Goal: Information Seeking & Learning: Check status

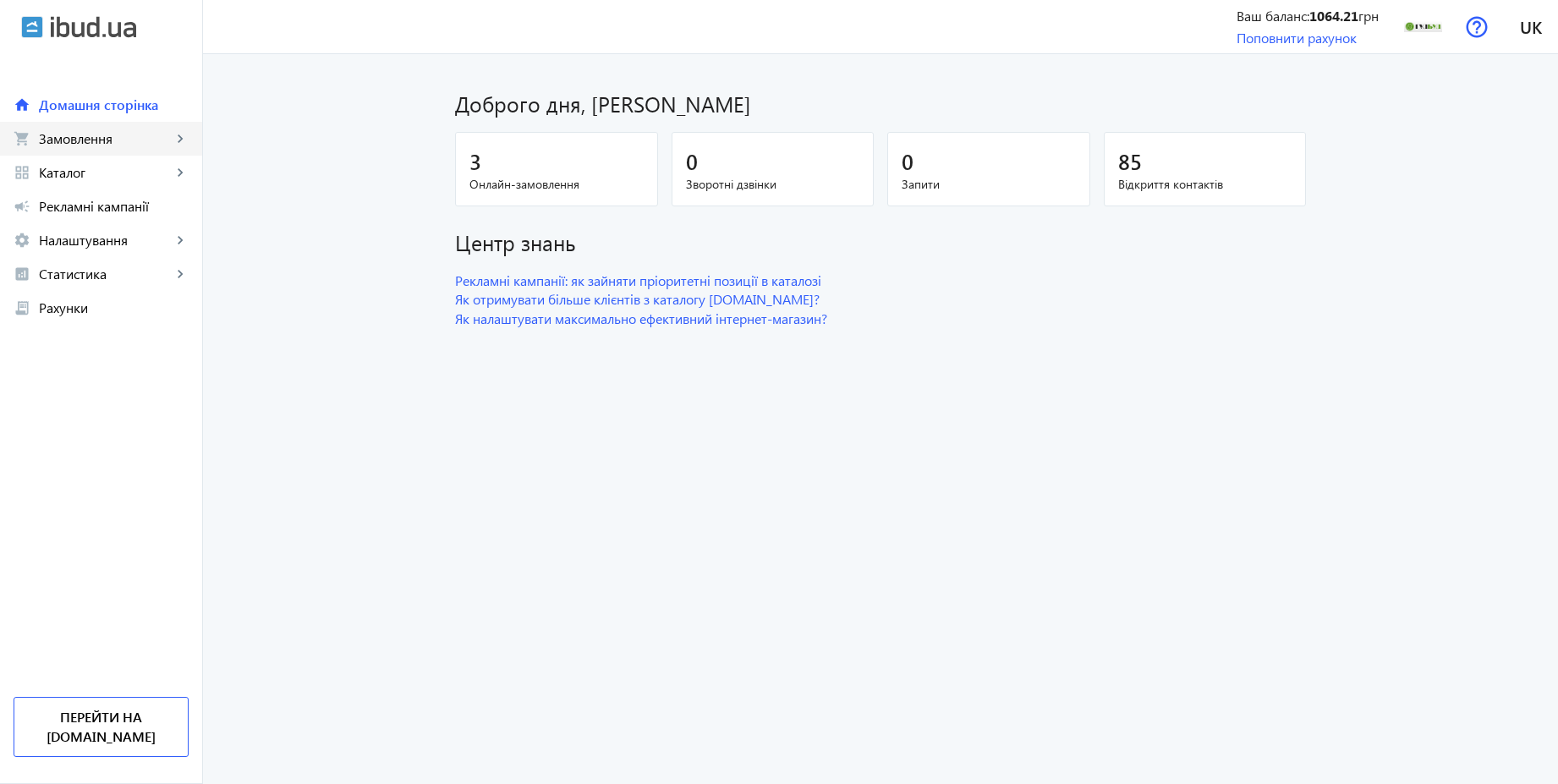
click at [75, 146] on span "Замовлення" at bounding box center [105, 139] width 133 height 17
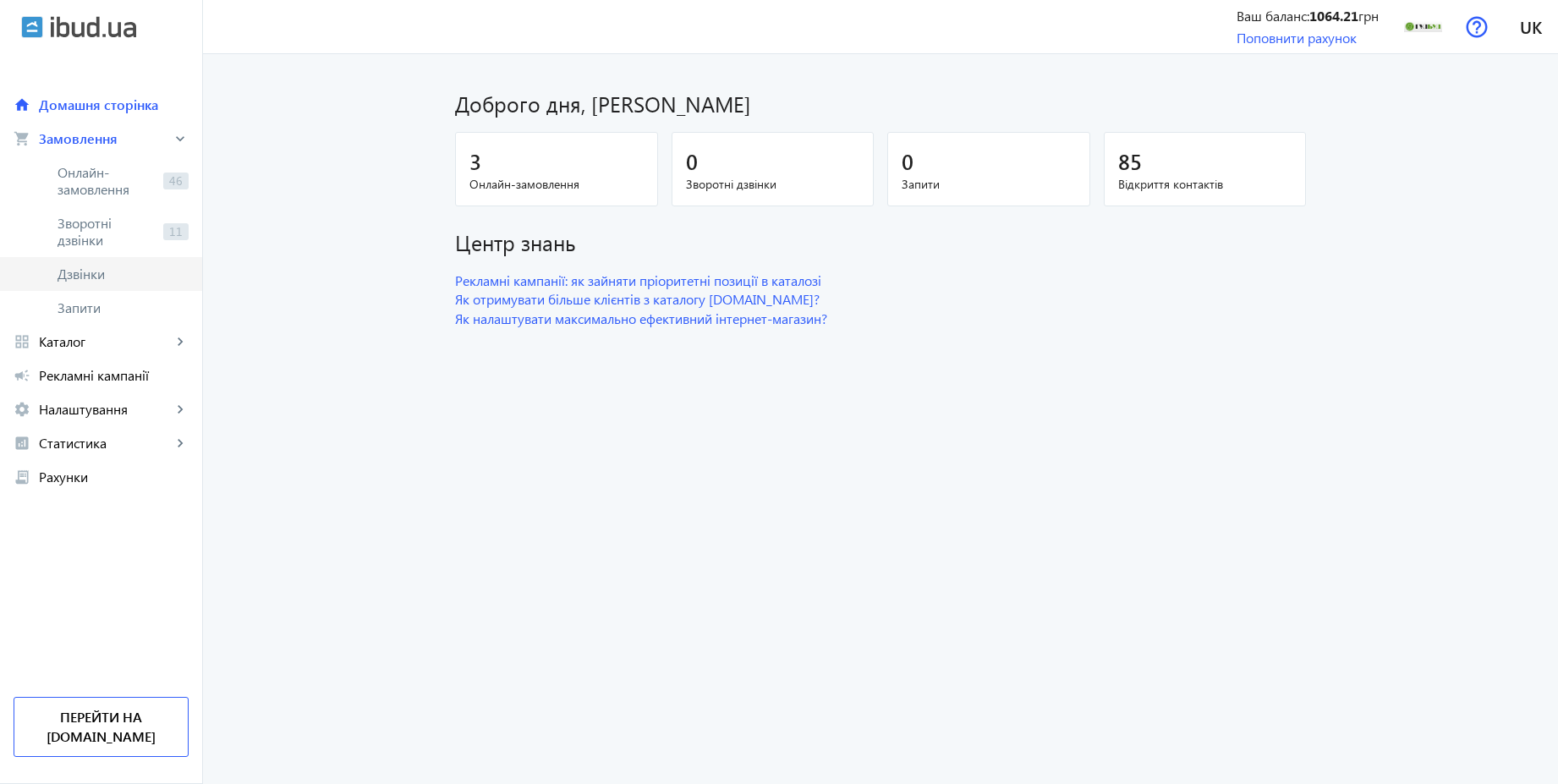
click at [97, 270] on span "Дзвінки" at bounding box center [123, 273] width 131 height 17
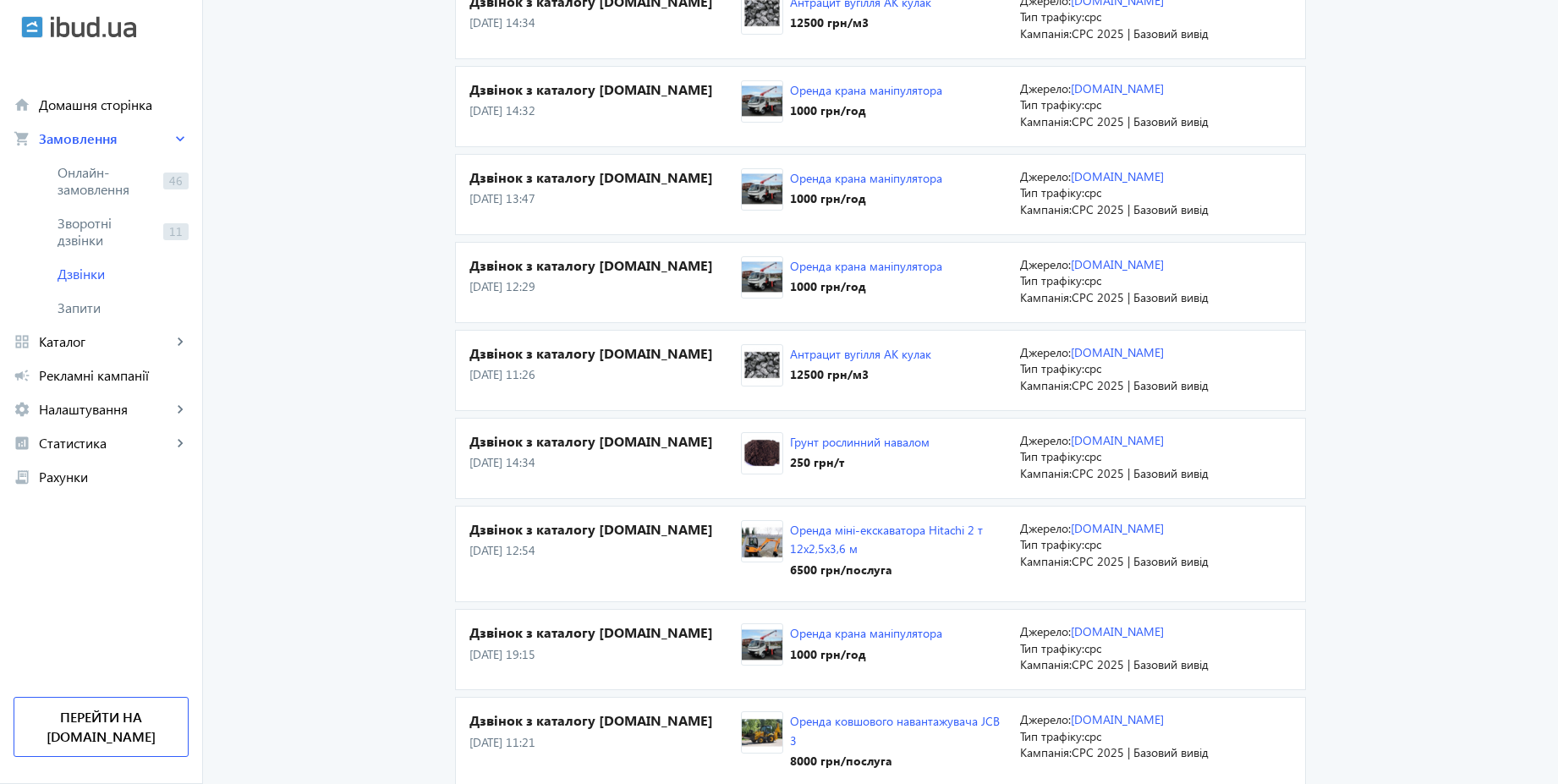
scroll to position [1014, 0]
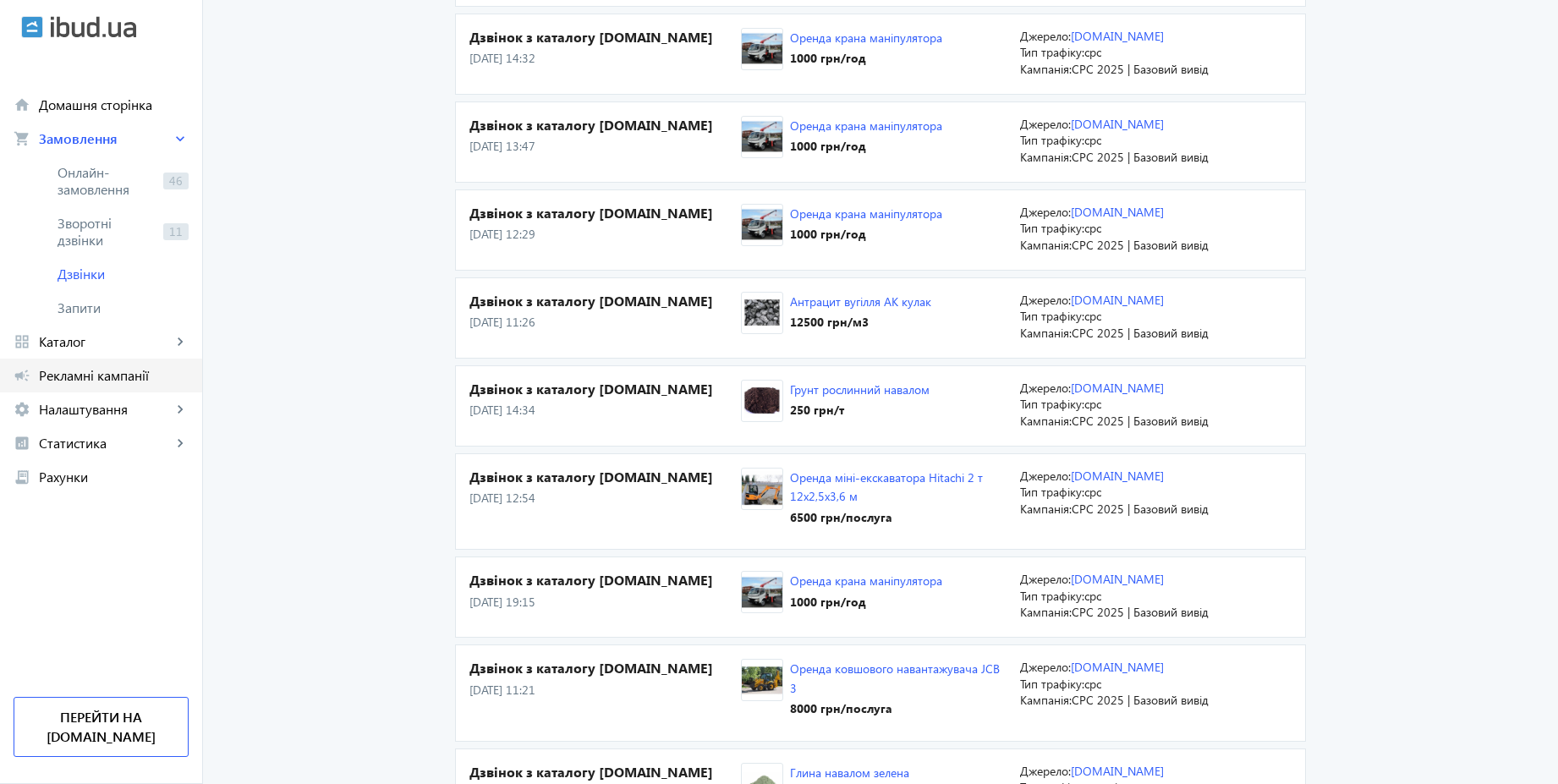
click at [108, 380] on span "Рекламні кампанії" at bounding box center [114, 375] width 150 height 17
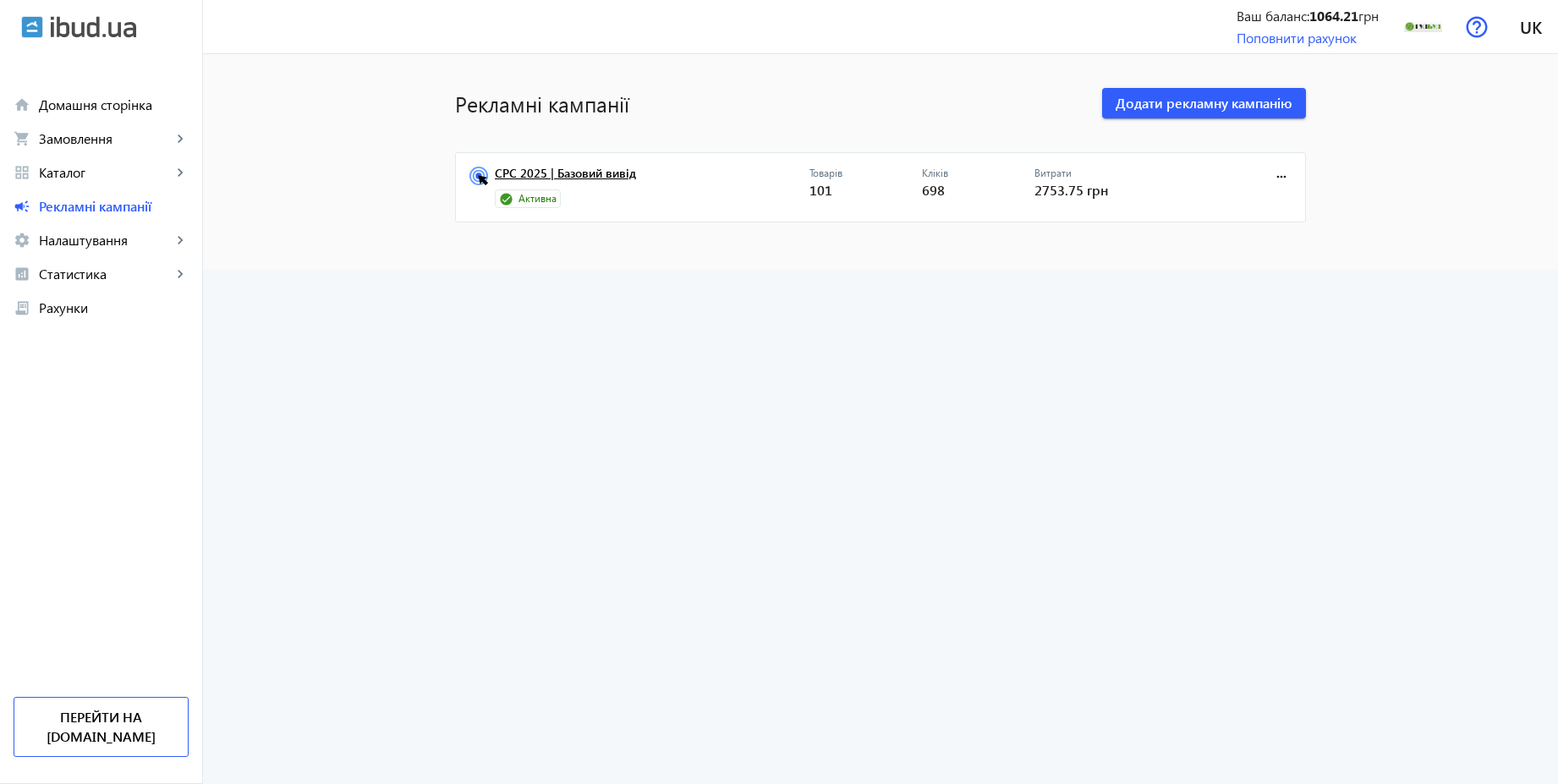
click at [565, 167] on link "CPC 2025 | Базовий вивід" at bounding box center [652, 179] width 314 height 24
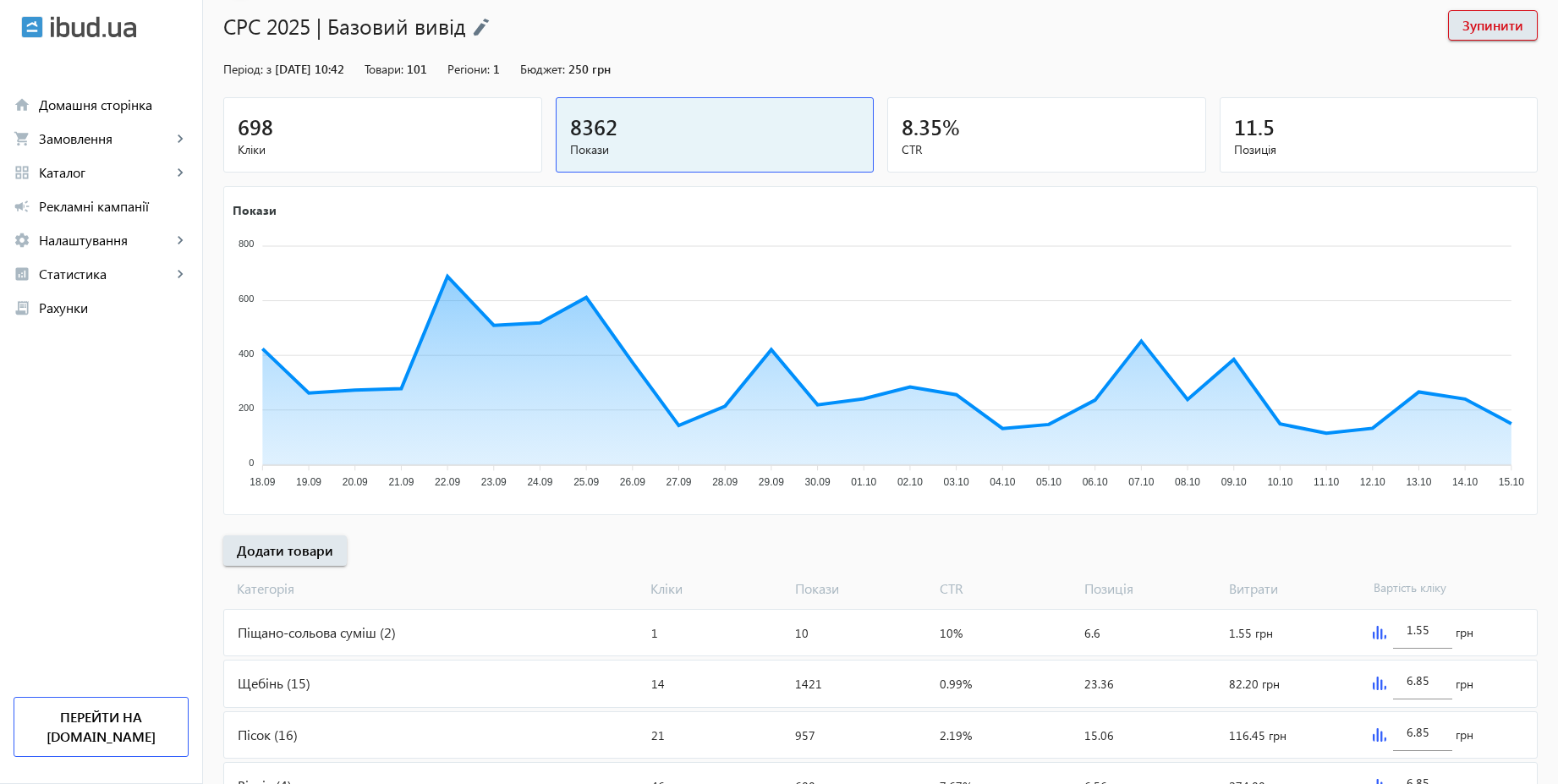
scroll to position [60, 0]
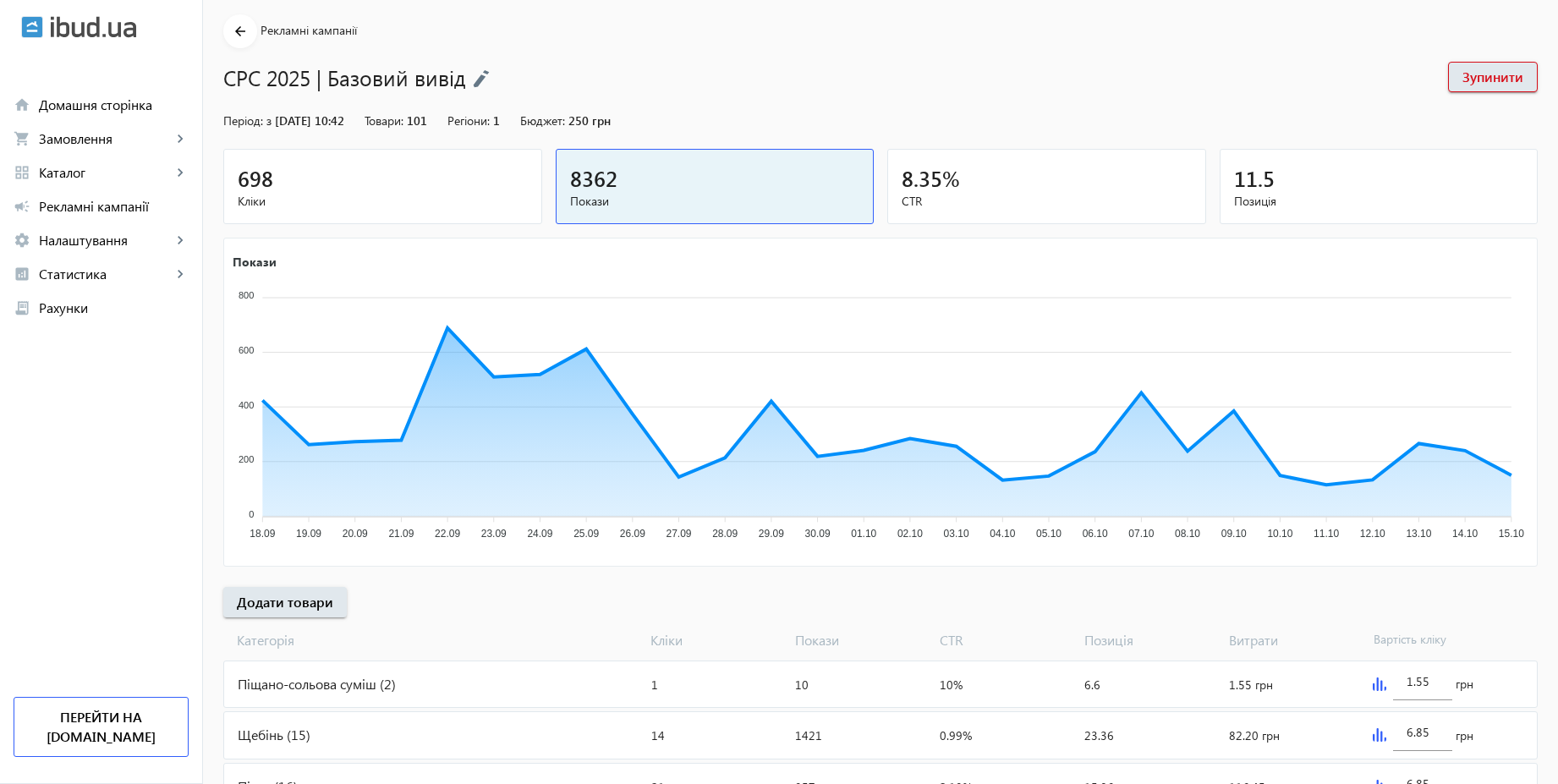
click at [476, 186] on div "698" at bounding box center [382, 179] width 290 height 30
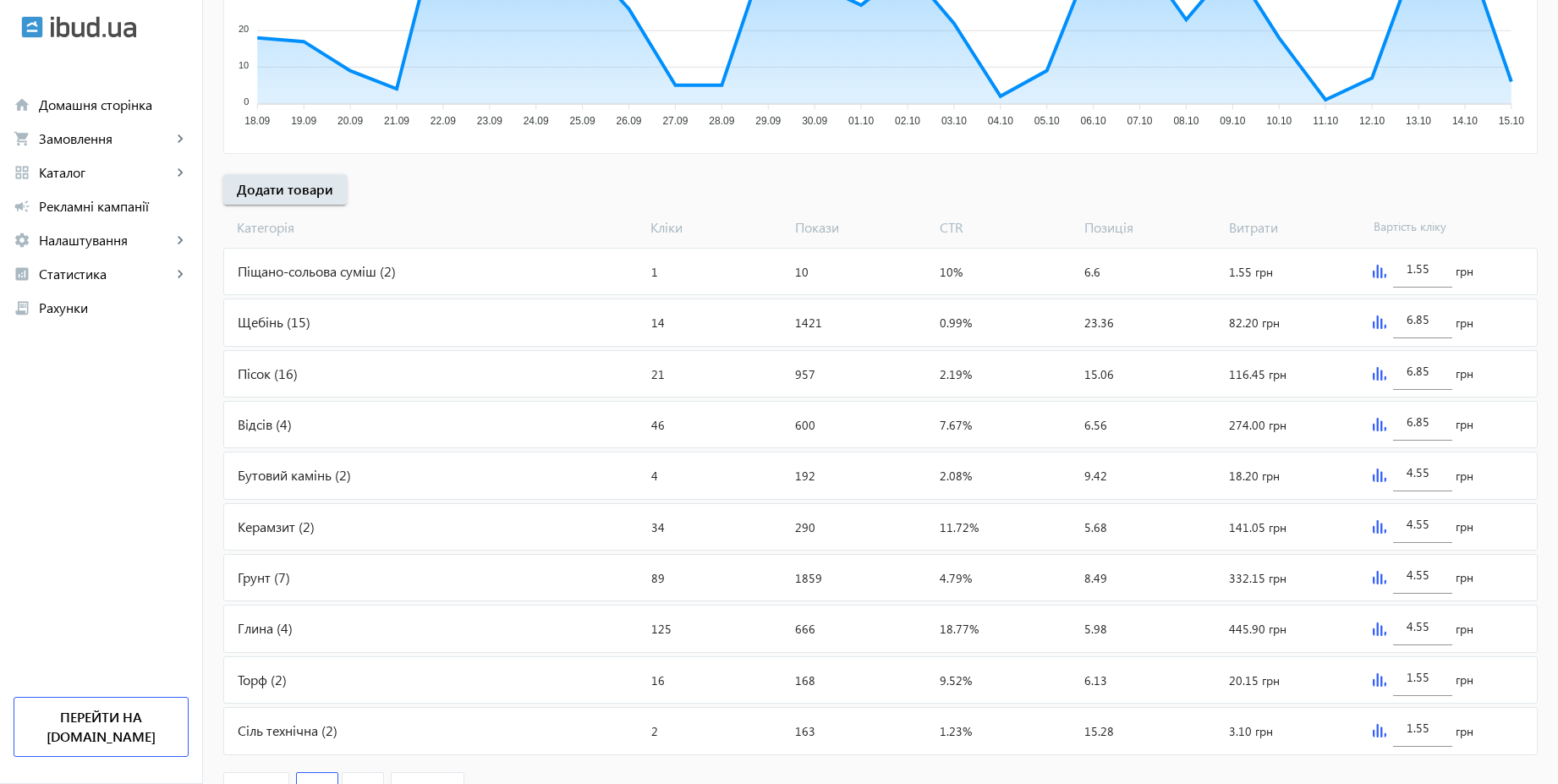
scroll to position [568, 0]
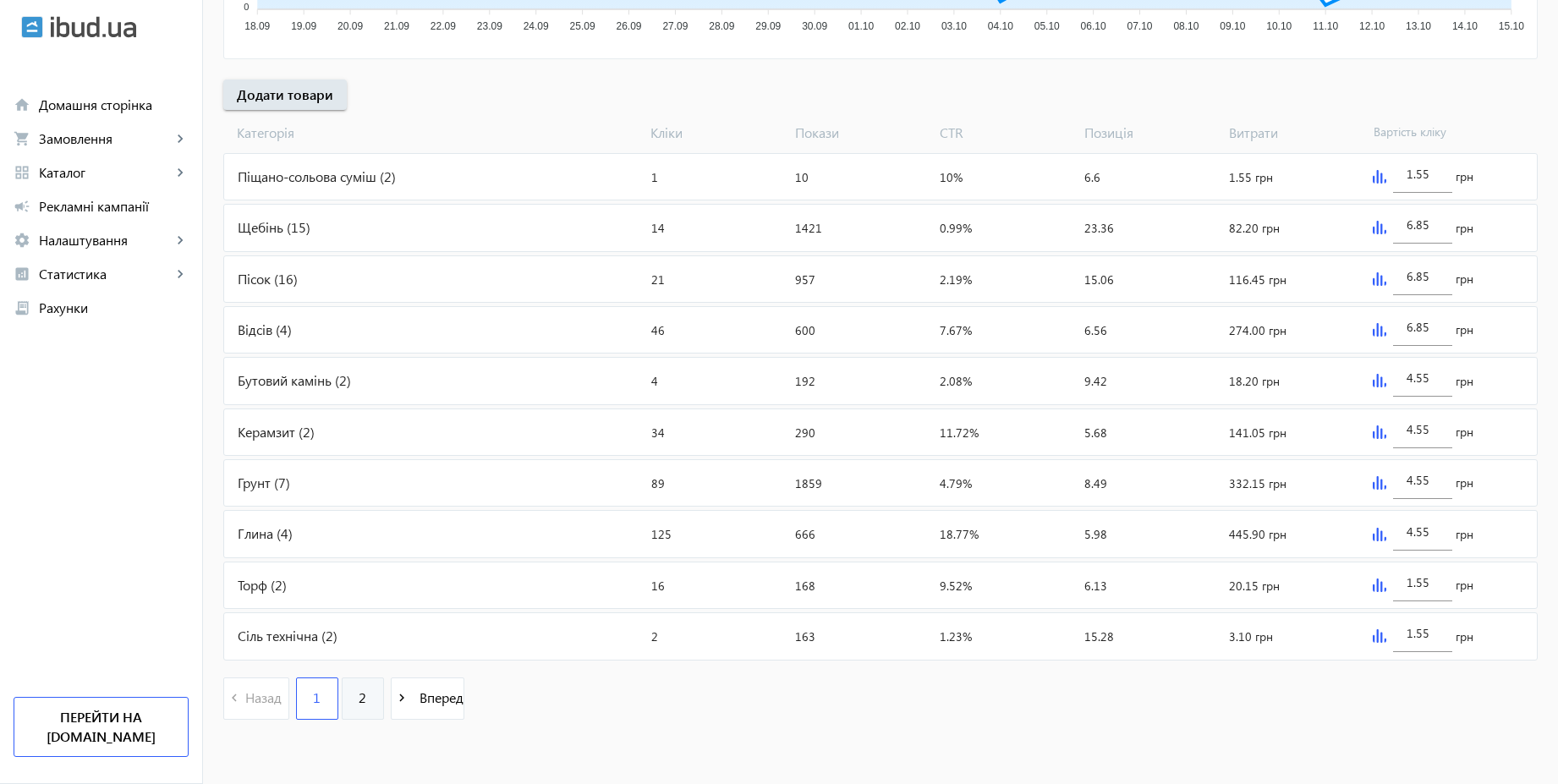
click at [350, 686] on link "2" at bounding box center [362, 698] width 42 height 42
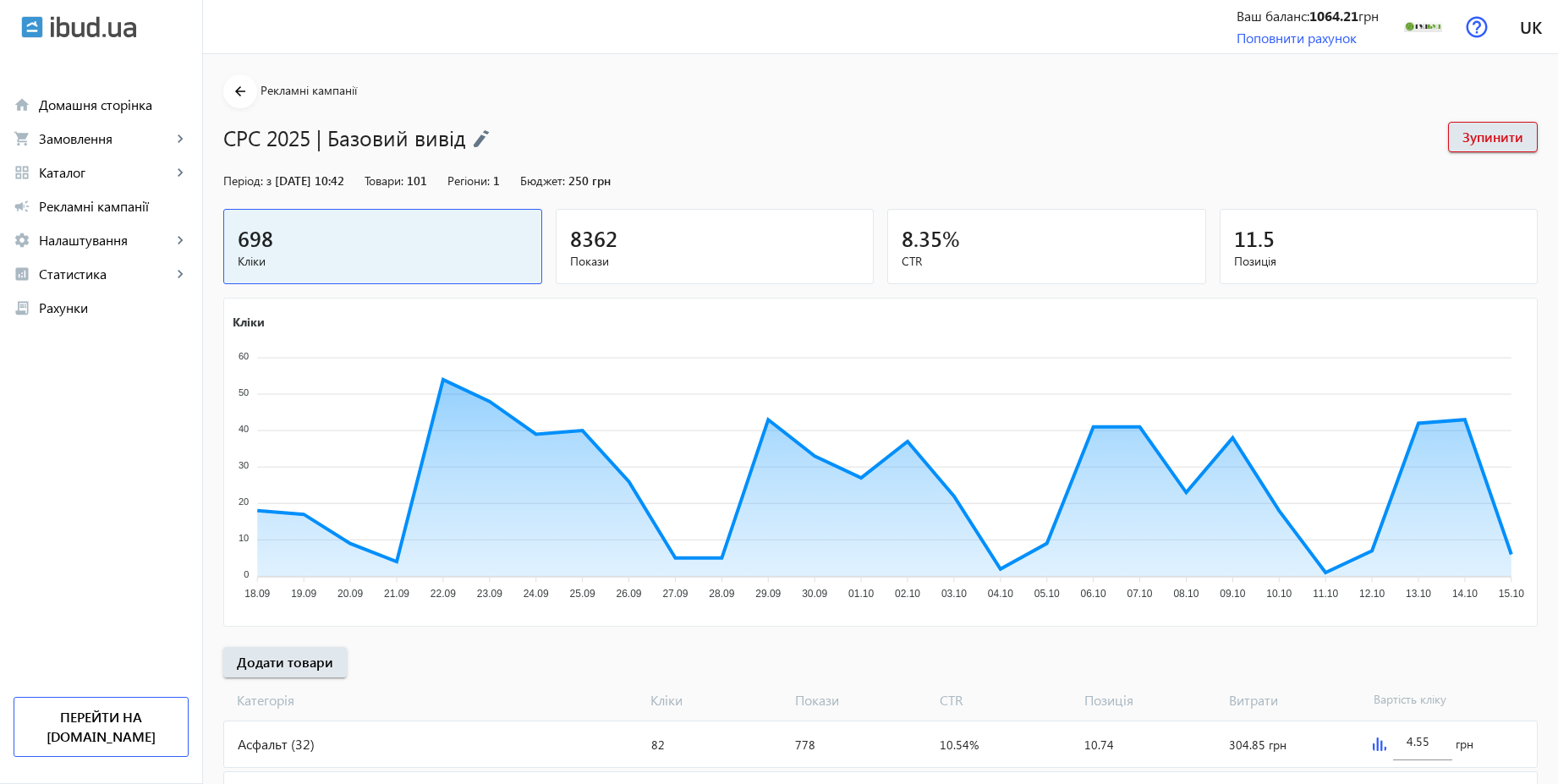
scroll to position [568, 0]
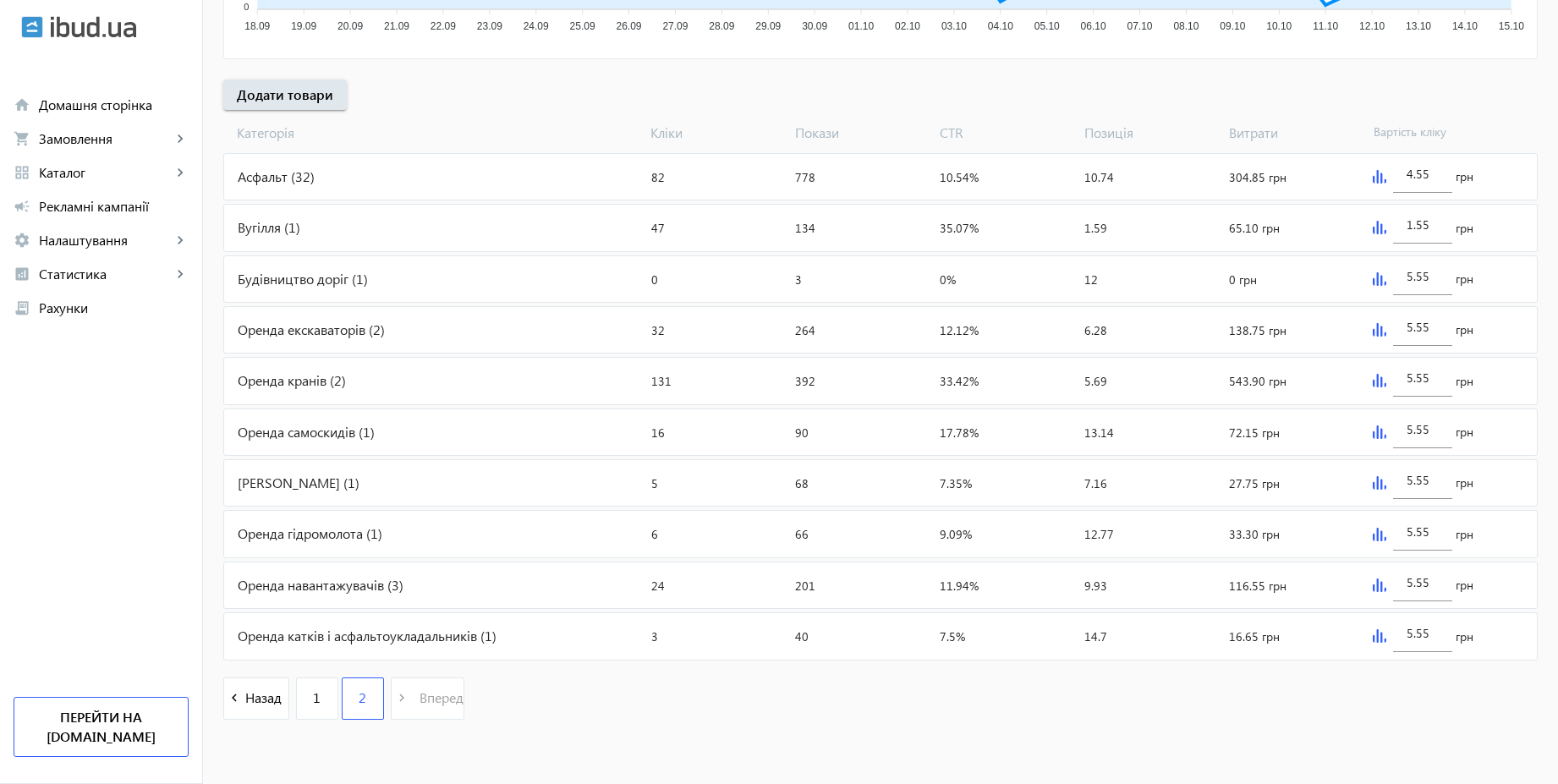
click at [363, 219] on div "Вугілля (1)" at bounding box center [434, 227] width 420 height 46
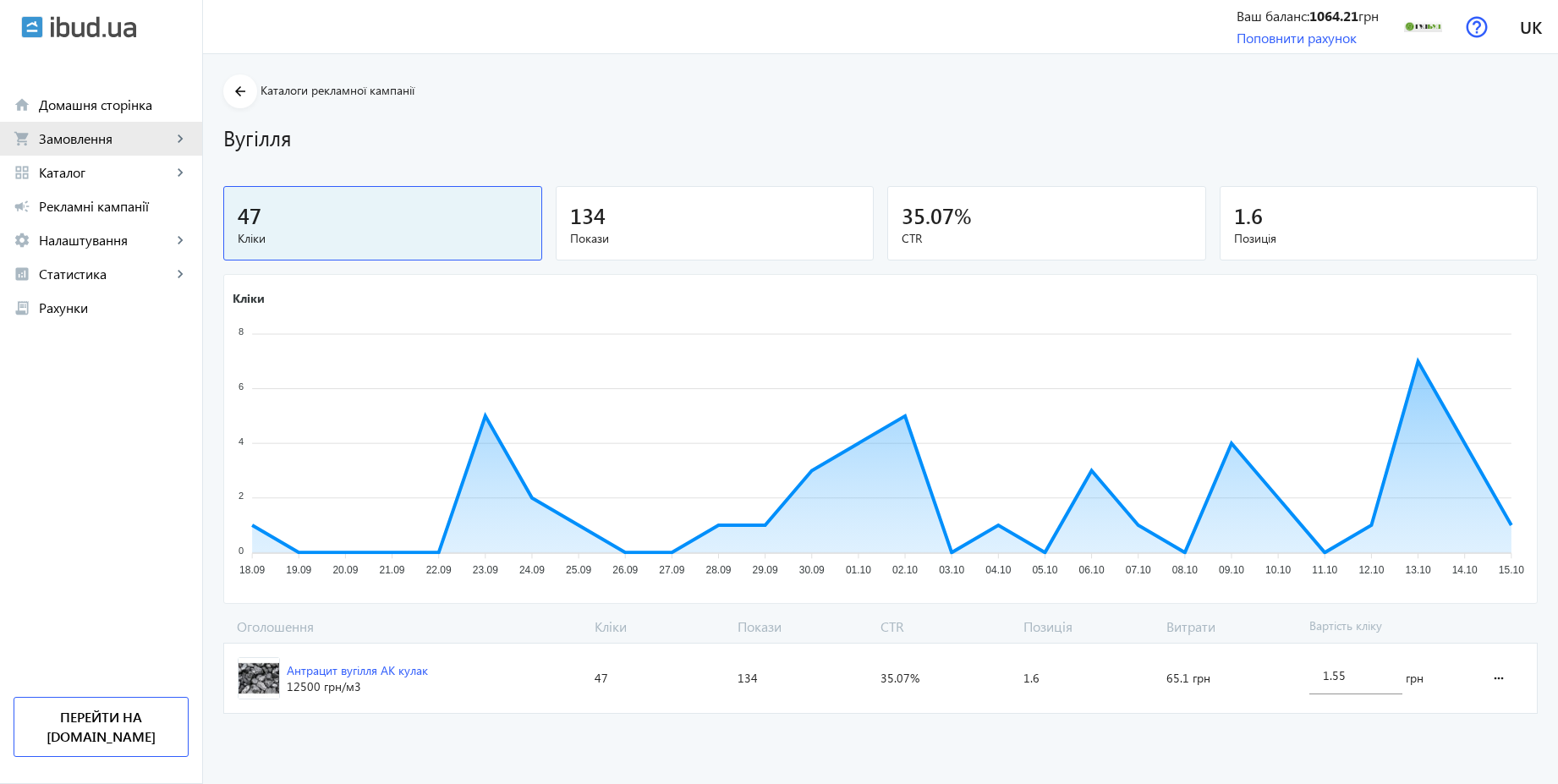
click at [72, 141] on span "Замовлення" at bounding box center [105, 139] width 133 height 17
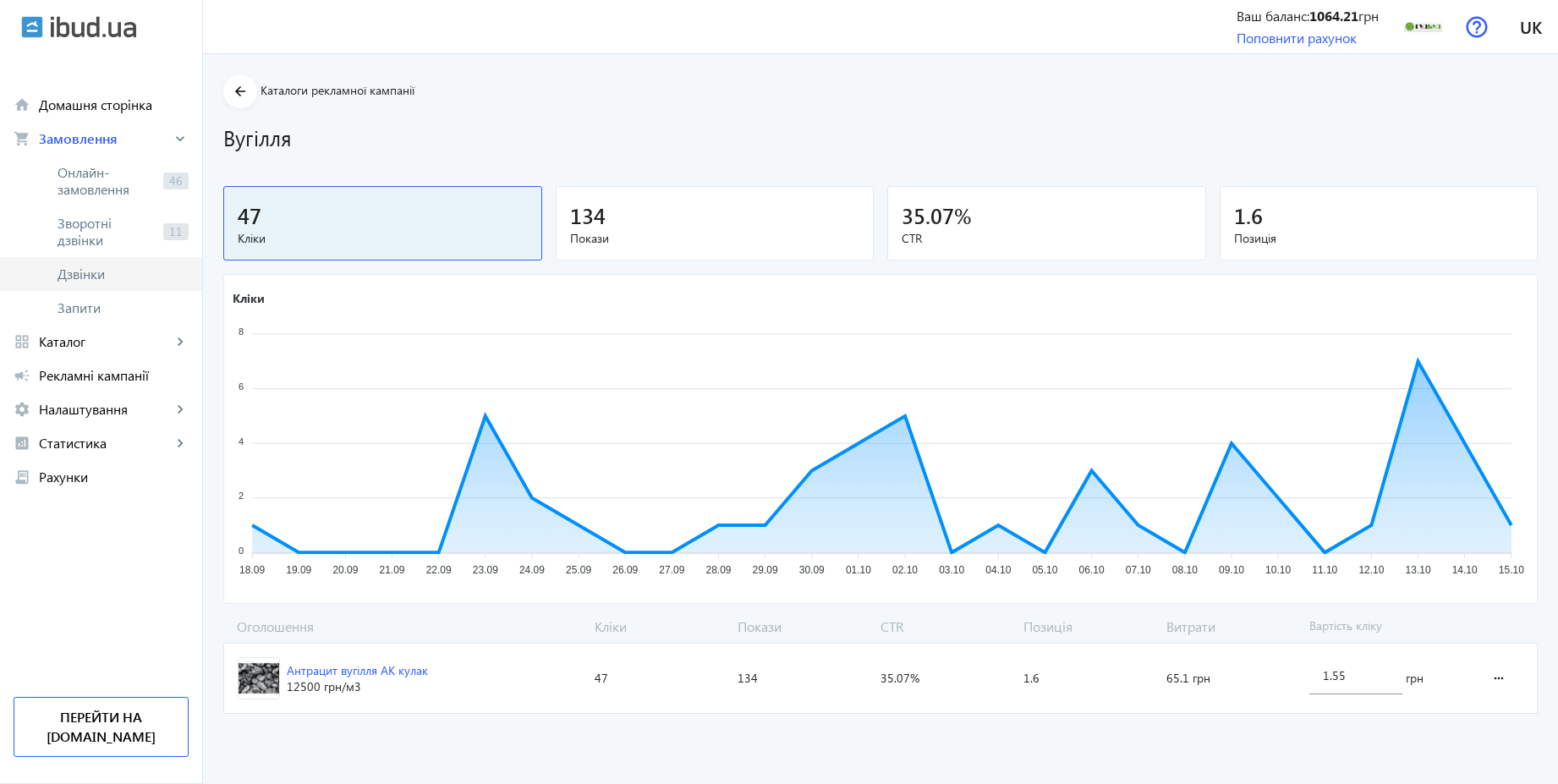
click at [84, 276] on span "Дзвінки" at bounding box center [123, 273] width 131 height 17
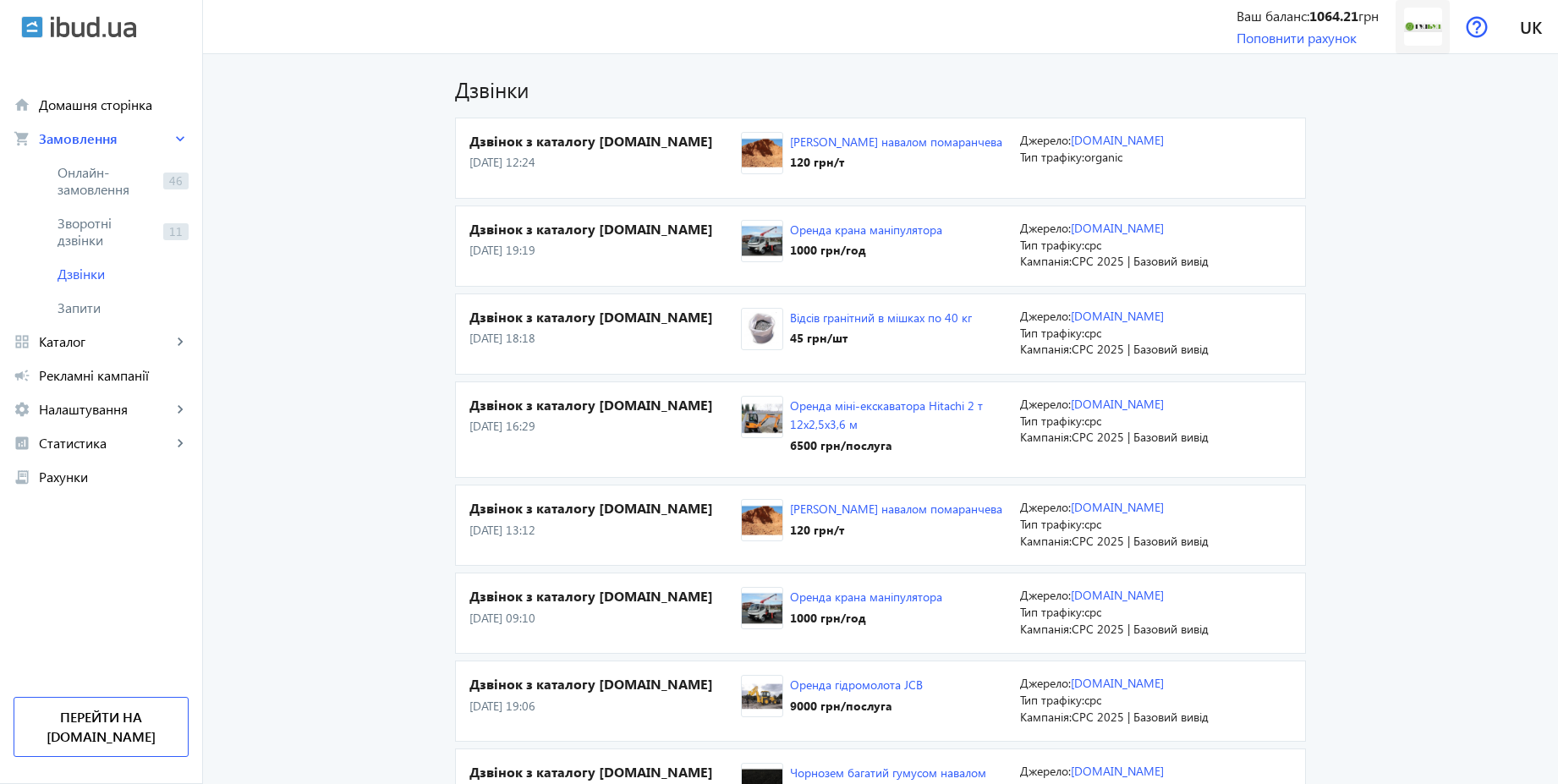
click at [1437, 26] on img at bounding box center [1423, 27] width 38 height 38
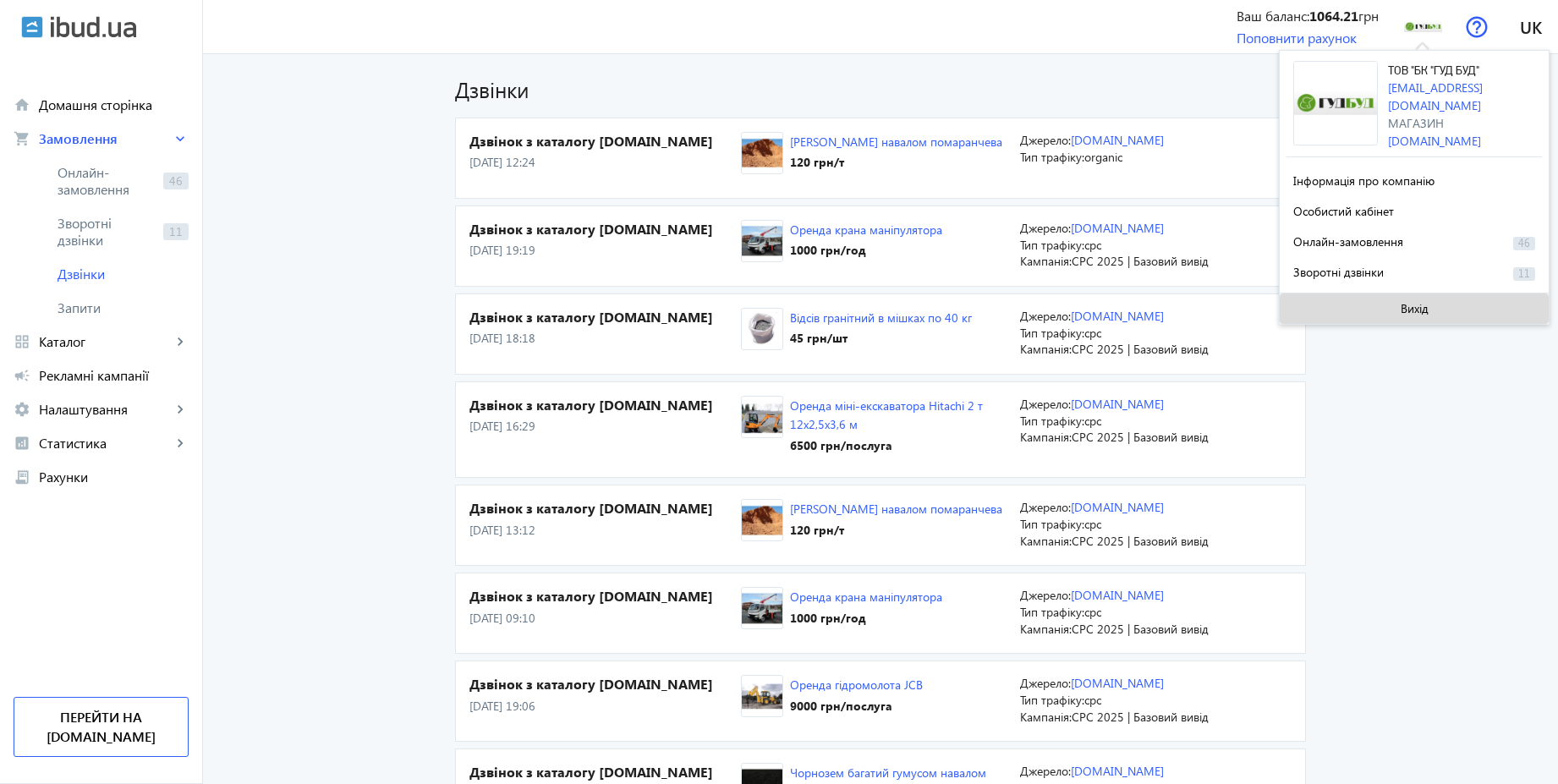
click at [1388, 302] on span at bounding box center [1414, 308] width 269 height 41
